Goal: Task Accomplishment & Management: Manage account settings

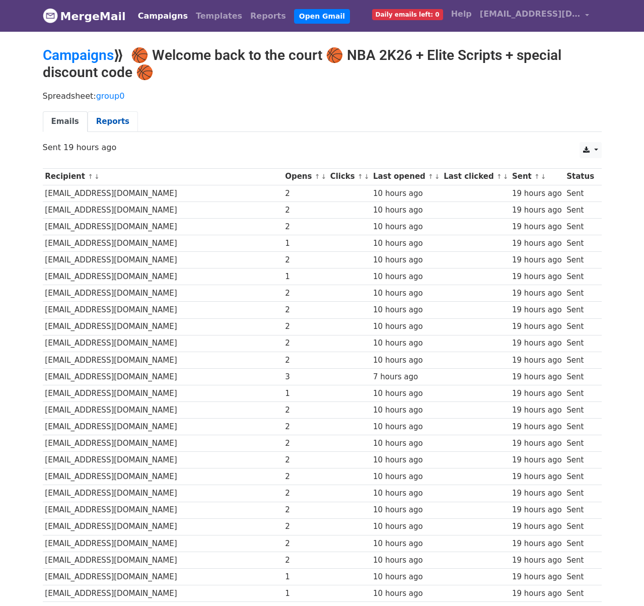
click at [112, 121] on link "Reports" at bounding box center [113, 121] width 50 height 21
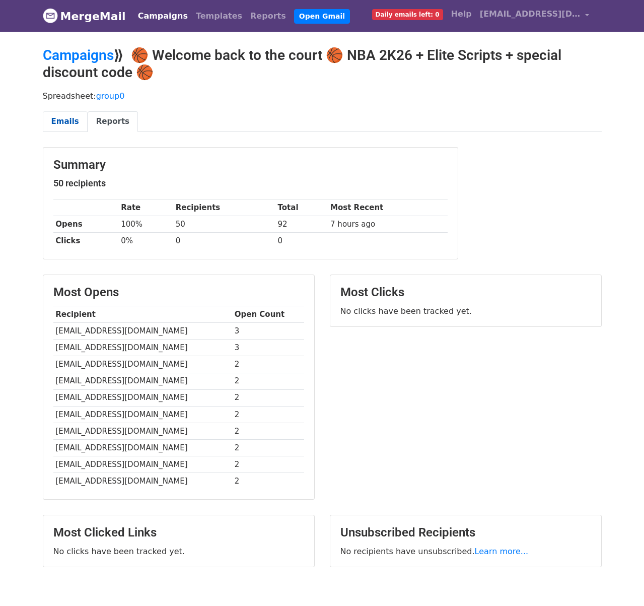
click at [71, 120] on link "Emails" at bounding box center [65, 121] width 45 height 21
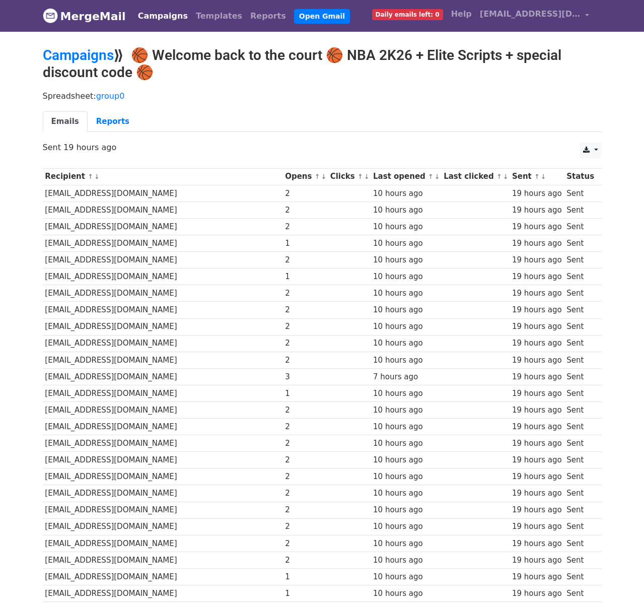
click at [409, 12] on span "Daily emails left: 0" at bounding box center [407, 14] width 71 height 11
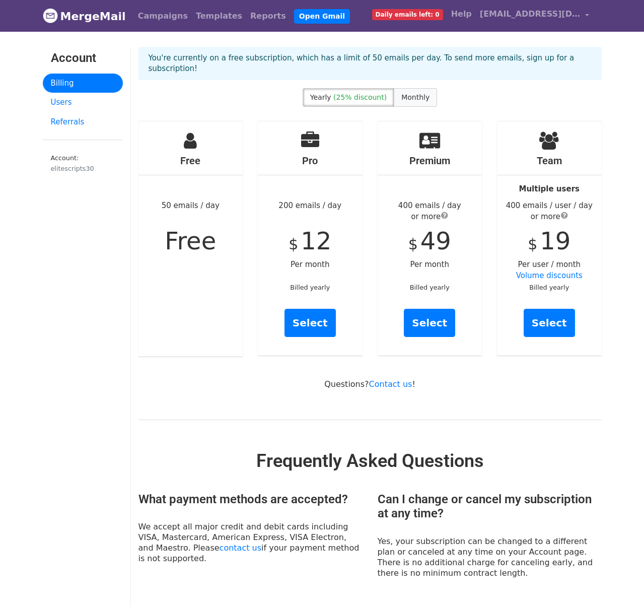
click at [407, 93] on span "Monthly" at bounding box center [415, 97] width 28 height 8
click at [80, 103] on link "Users" at bounding box center [83, 103] width 80 height 20
